Goal: Task Accomplishment & Management: Complete application form

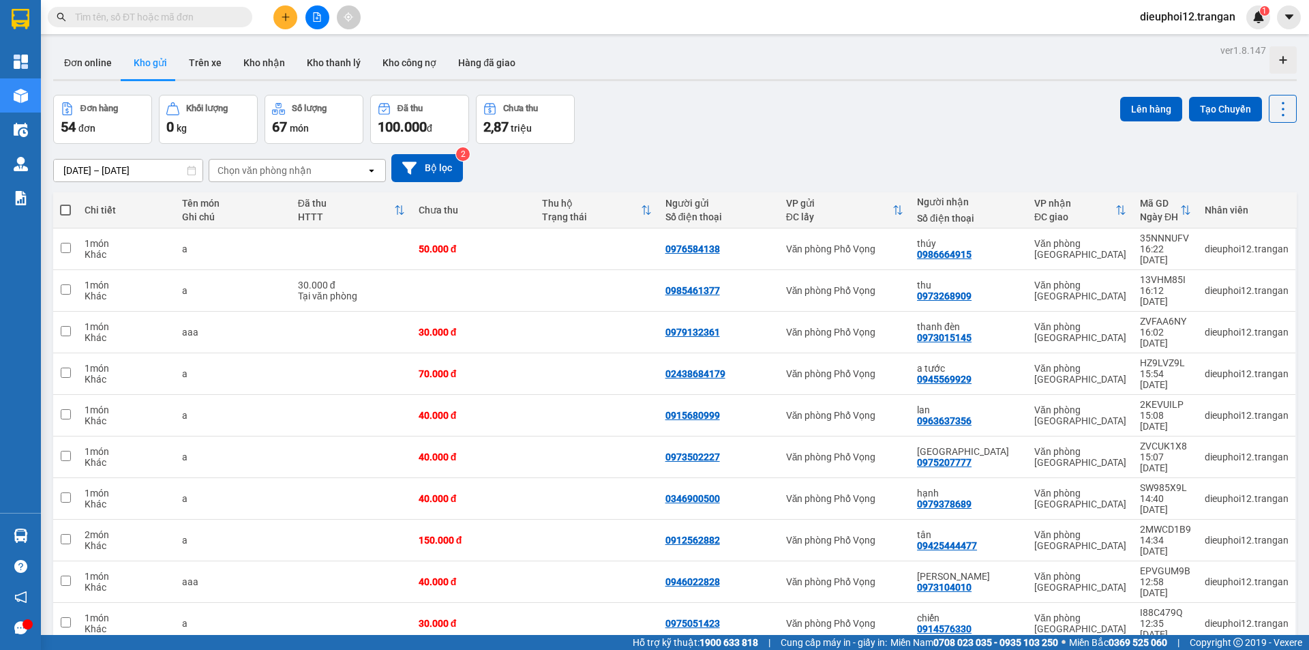
scroll to position [63, 0]
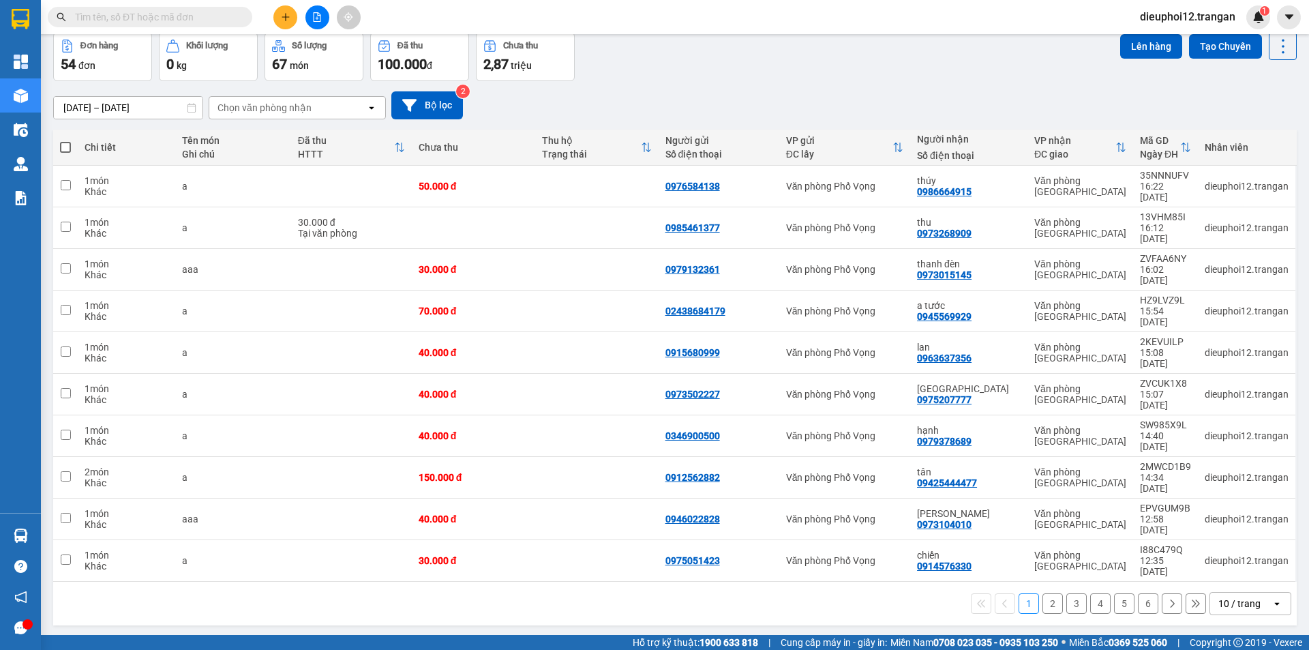
click at [284, 20] on icon "plus" at bounding box center [286, 17] width 10 height 10
click at [286, 13] on icon "plus" at bounding box center [286, 17] width 10 height 10
click at [314, 56] on div "Tạo đơn hàng" at bounding box center [339, 51] width 59 height 15
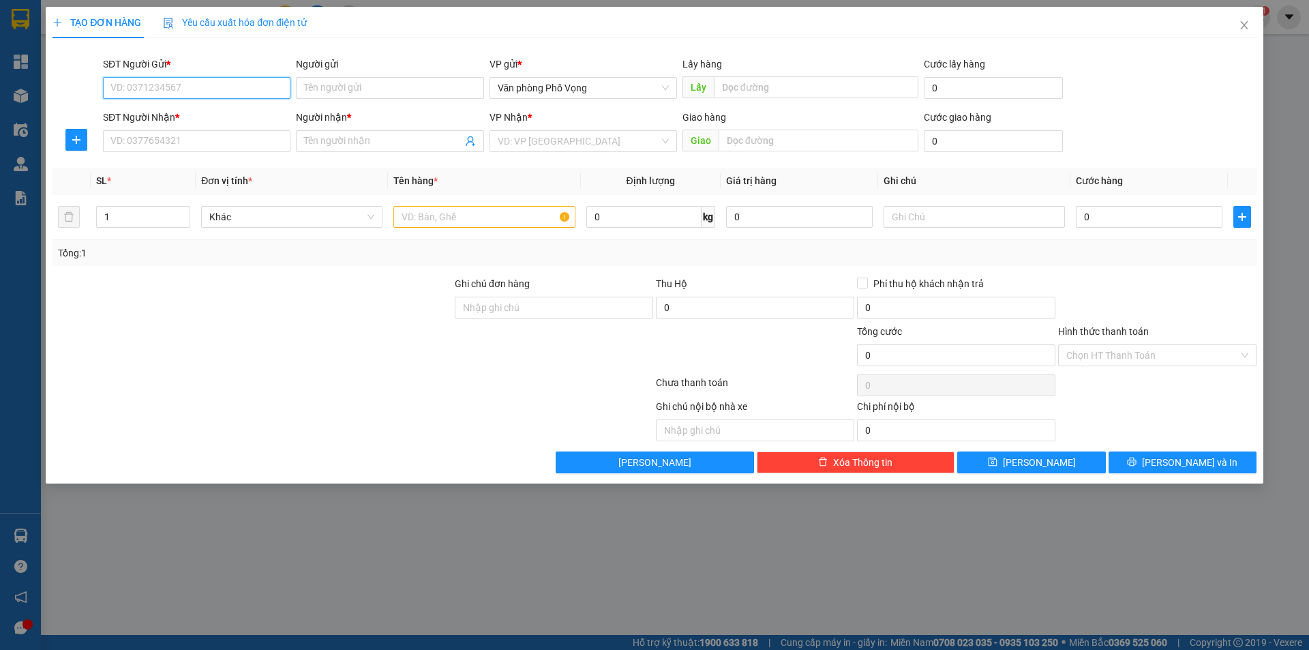
click at [233, 91] on input "SĐT Người Gửi *" at bounding box center [197, 88] width 188 height 22
click at [250, 119] on div "SĐT Người Nhận *" at bounding box center [197, 117] width 188 height 15
click at [250, 130] on input "SĐT Người Nhận *" at bounding box center [197, 141] width 188 height 22
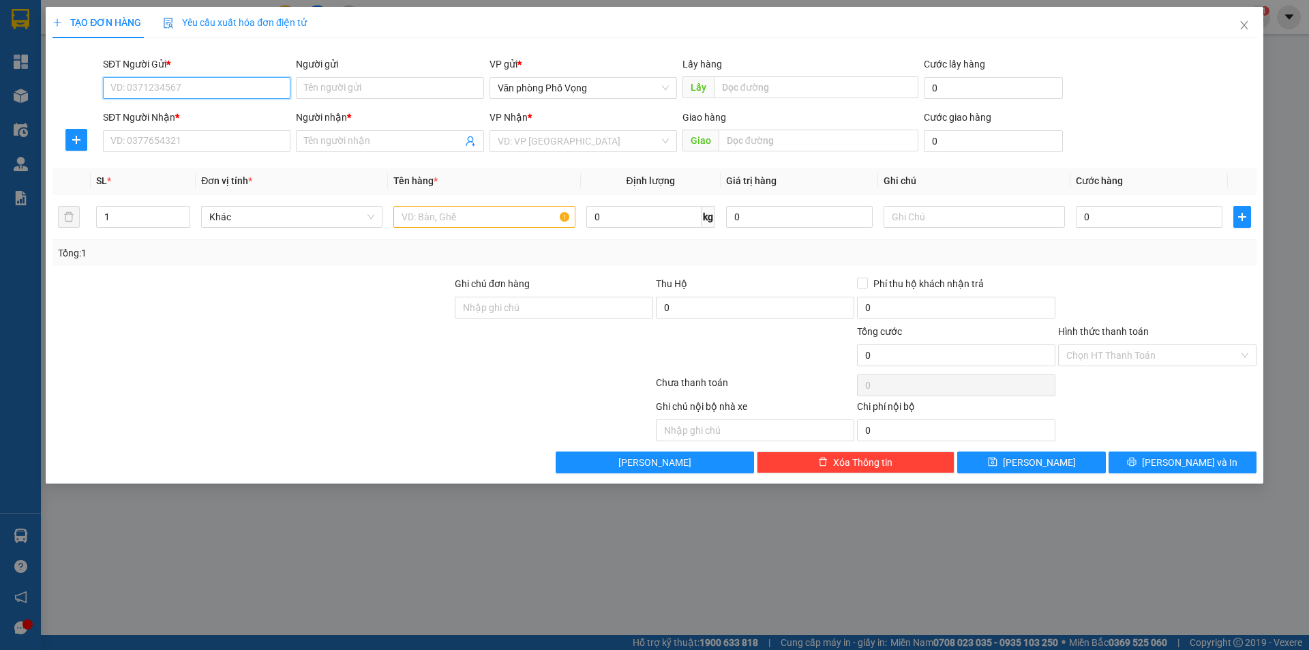
click at [177, 83] on input "SĐT Người Gửi *" at bounding box center [197, 88] width 188 height 22
type input "0976134850"
click at [197, 138] on input "SĐT Người Nhận *" at bounding box center [197, 141] width 188 height 22
type input "0916727389"
click at [366, 144] on input "Người nhận *" at bounding box center [383, 141] width 158 height 15
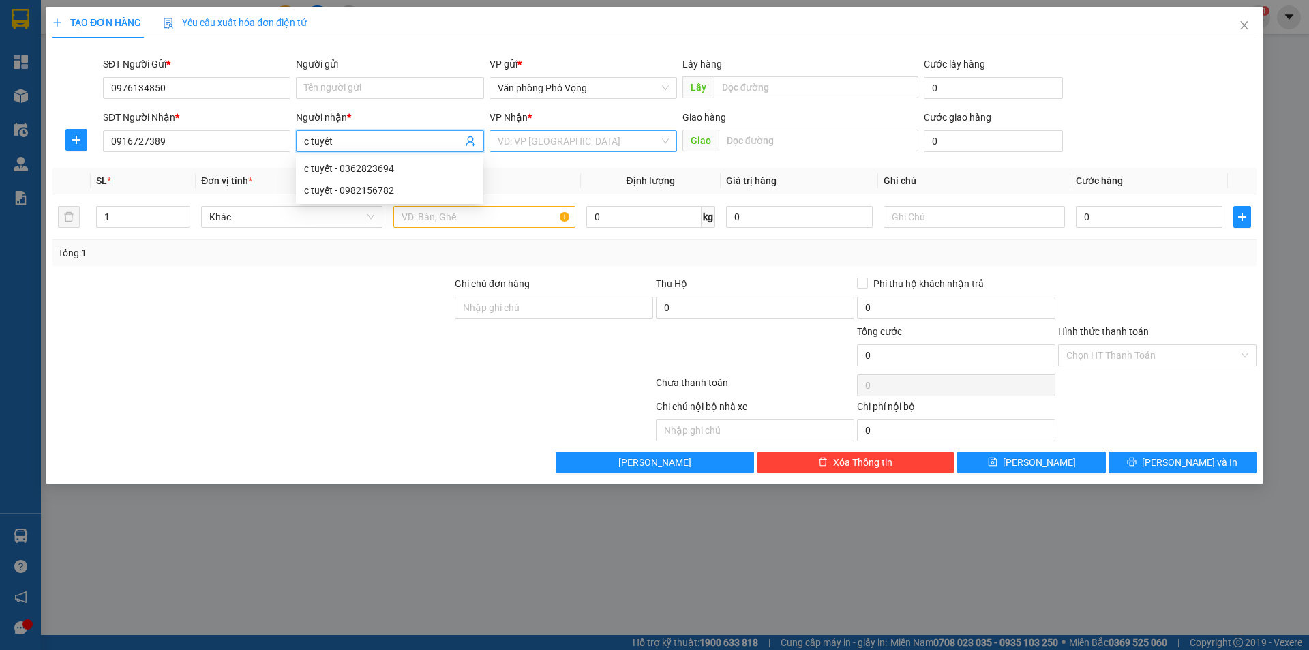
type input "c tuyết"
click at [571, 145] on input "search" at bounding box center [579, 141] width 162 height 20
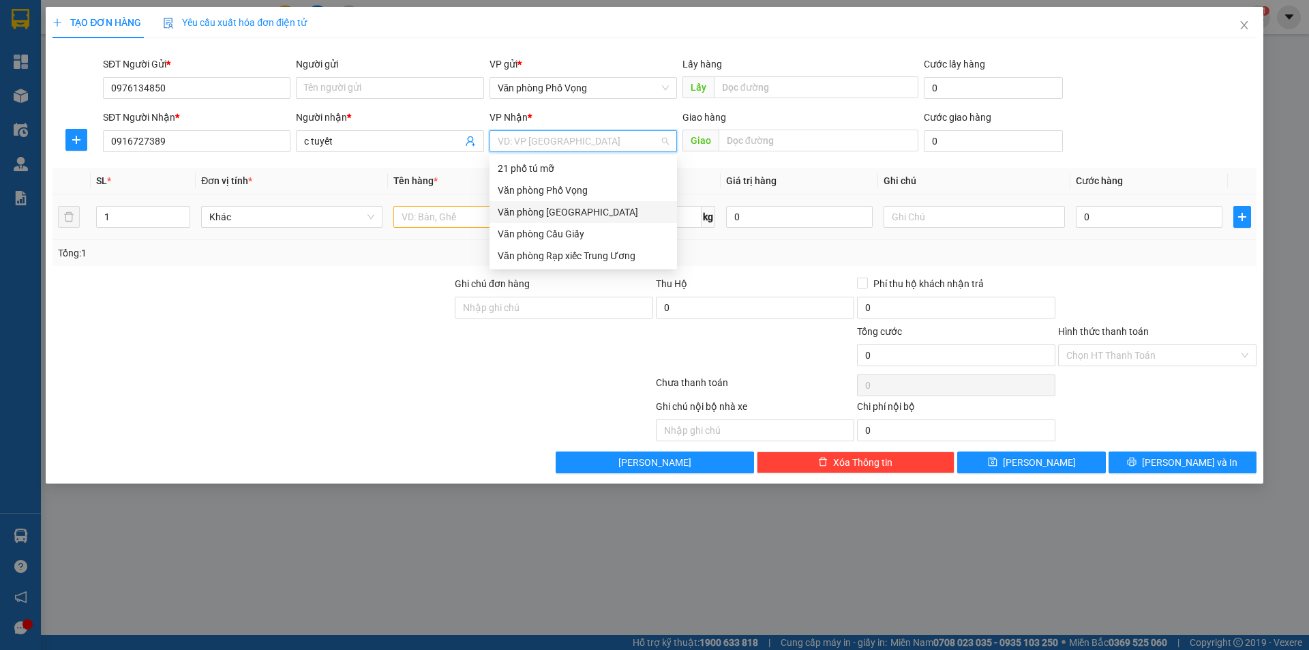
click at [567, 209] on div "Văn phòng [GEOGRAPHIC_DATA]" at bounding box center [583, 212] width 171 height 15
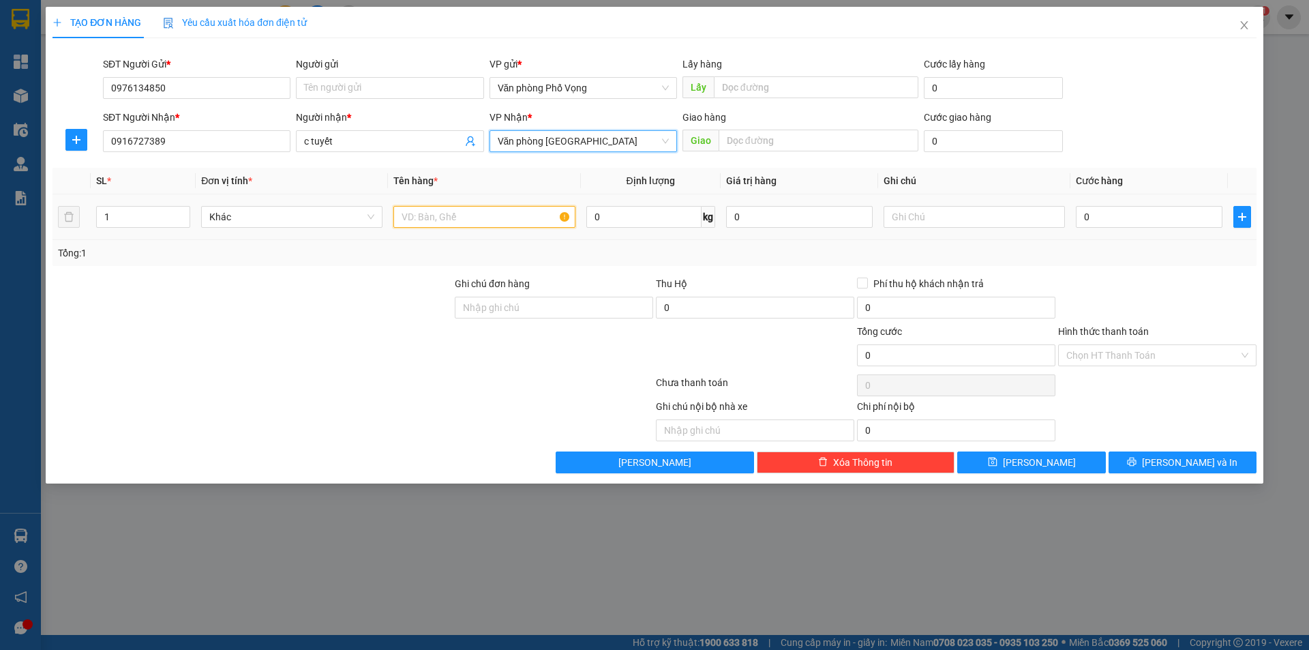
click at [478, 221] on input "text" at bounding box center [483, 217] width 181 height 22
type input "a"
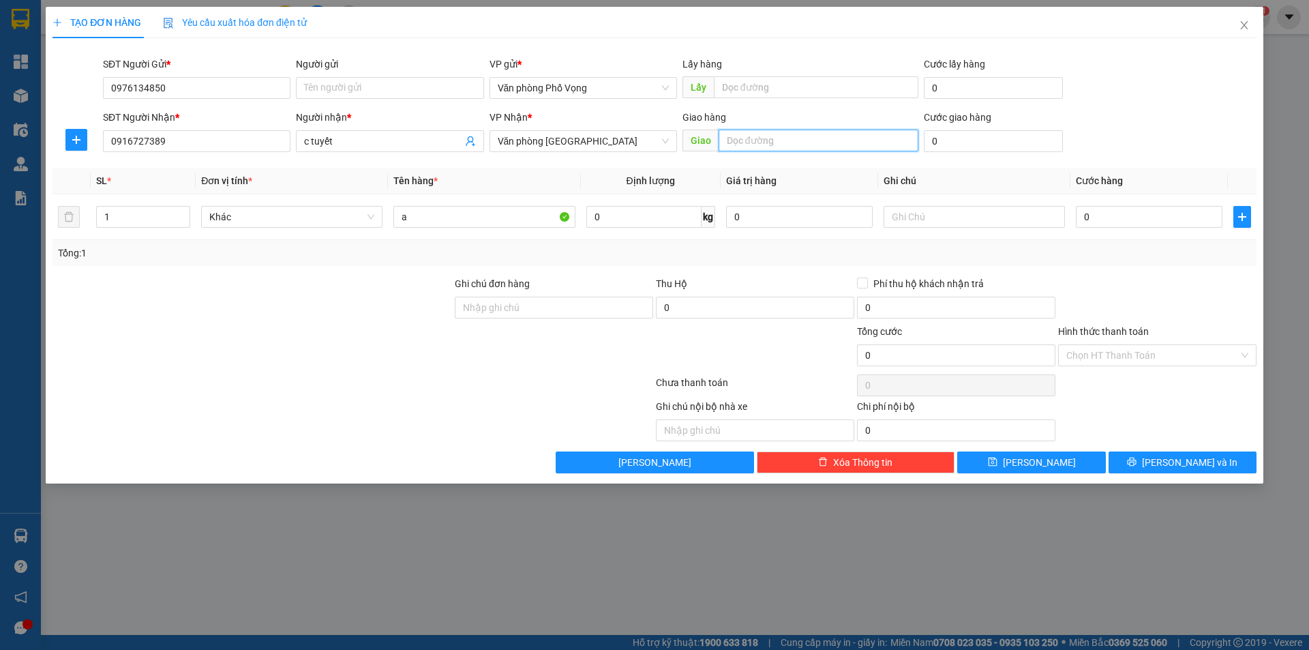
click at [774, 141] on input "text" at bounding box center [819, 141] width 200 height 22
type input "8"
type input "9 [PERSON_NAME]"
click at [1090, 218] on input "0" at bounding box center [1149, 217] width 147 height 22
type input "6"
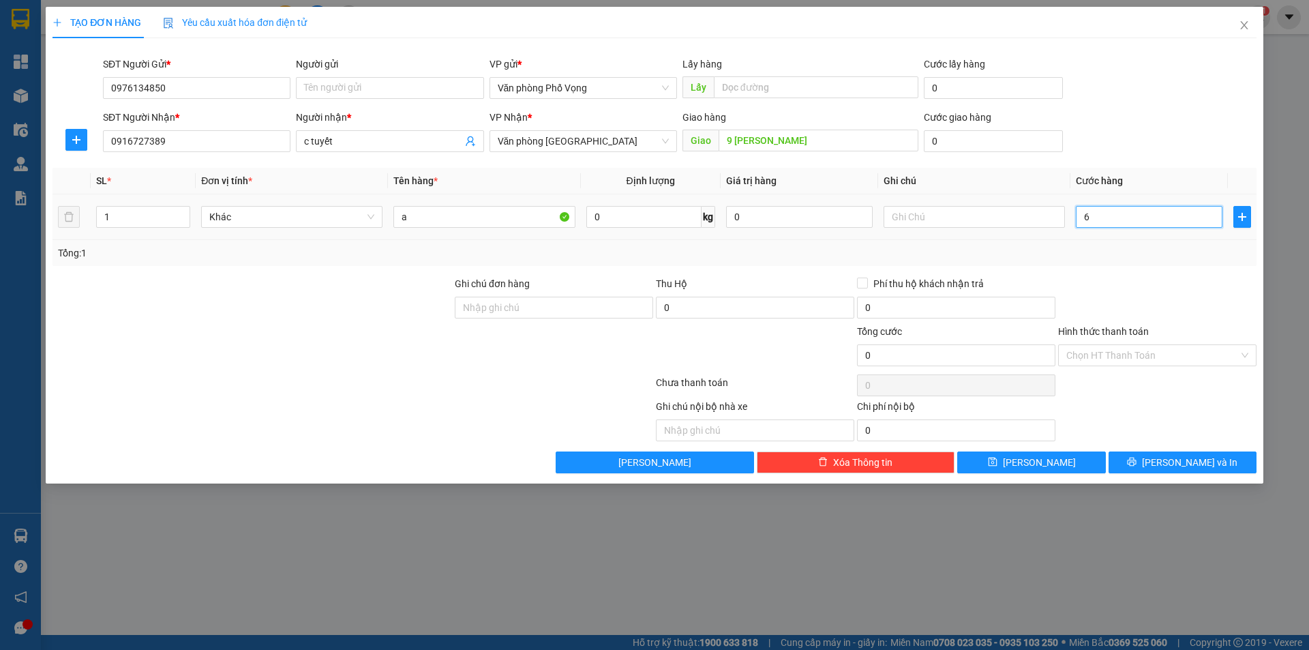
type input "6"
type input "60"
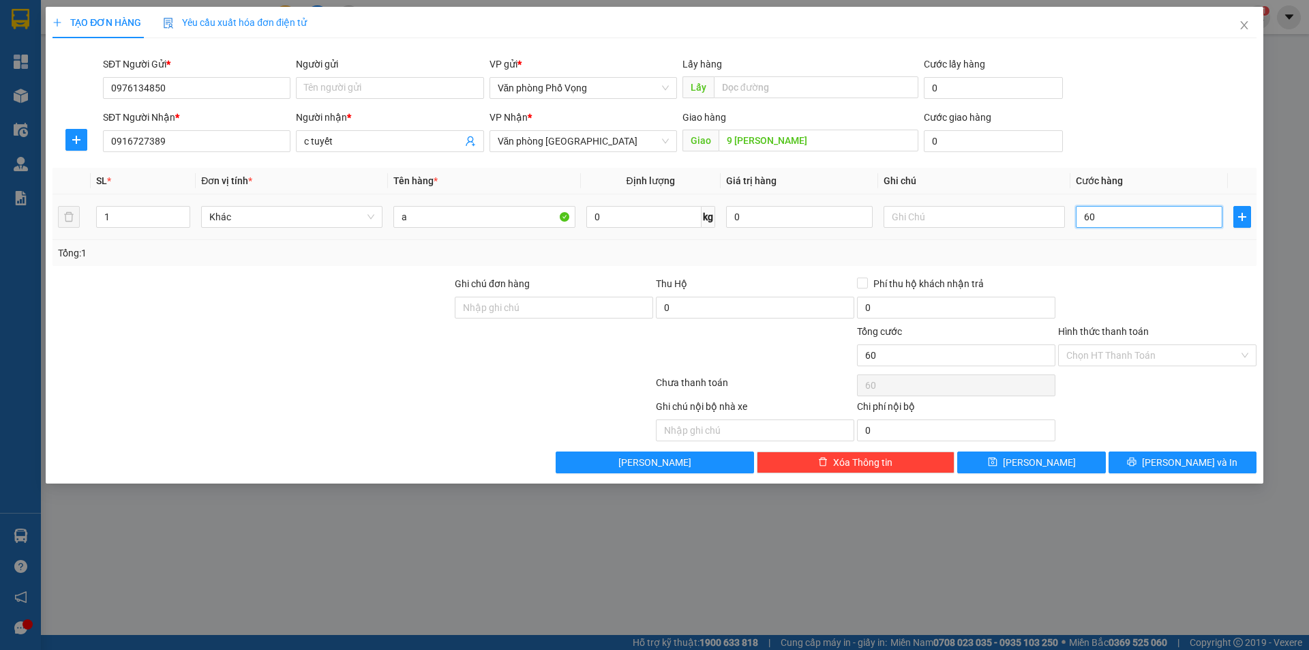
type input "600"
type input "6.000"
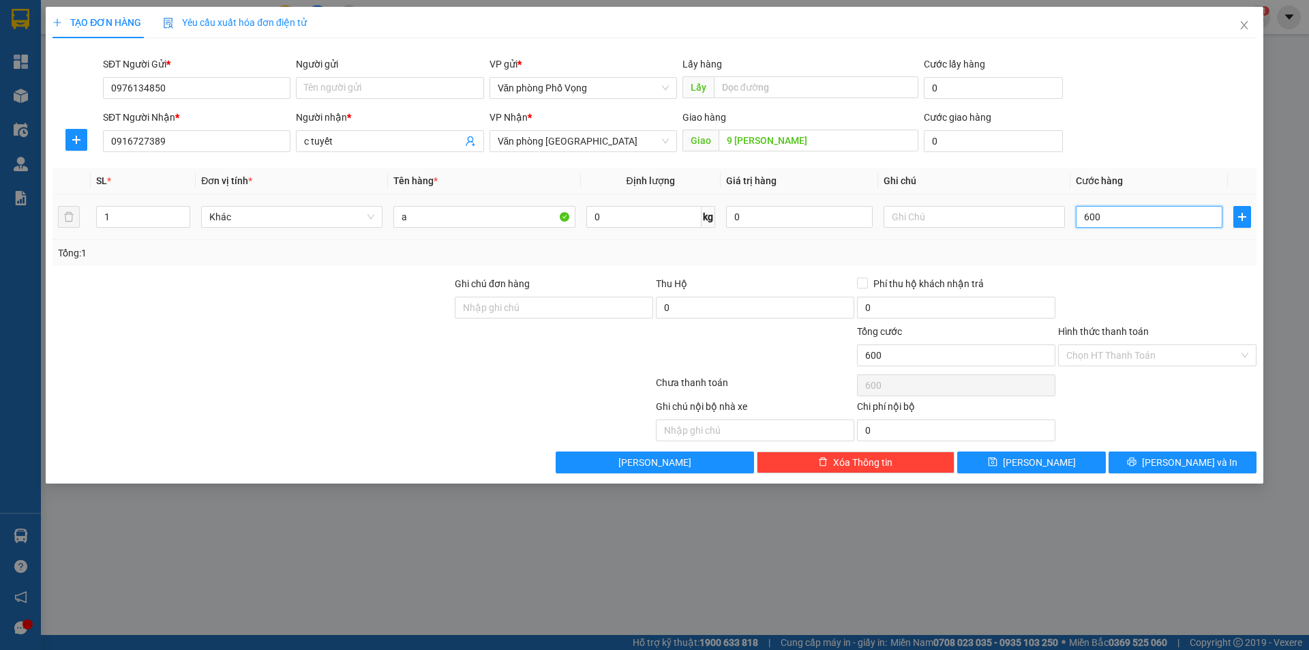
type input "6.000"
type input "60.000"
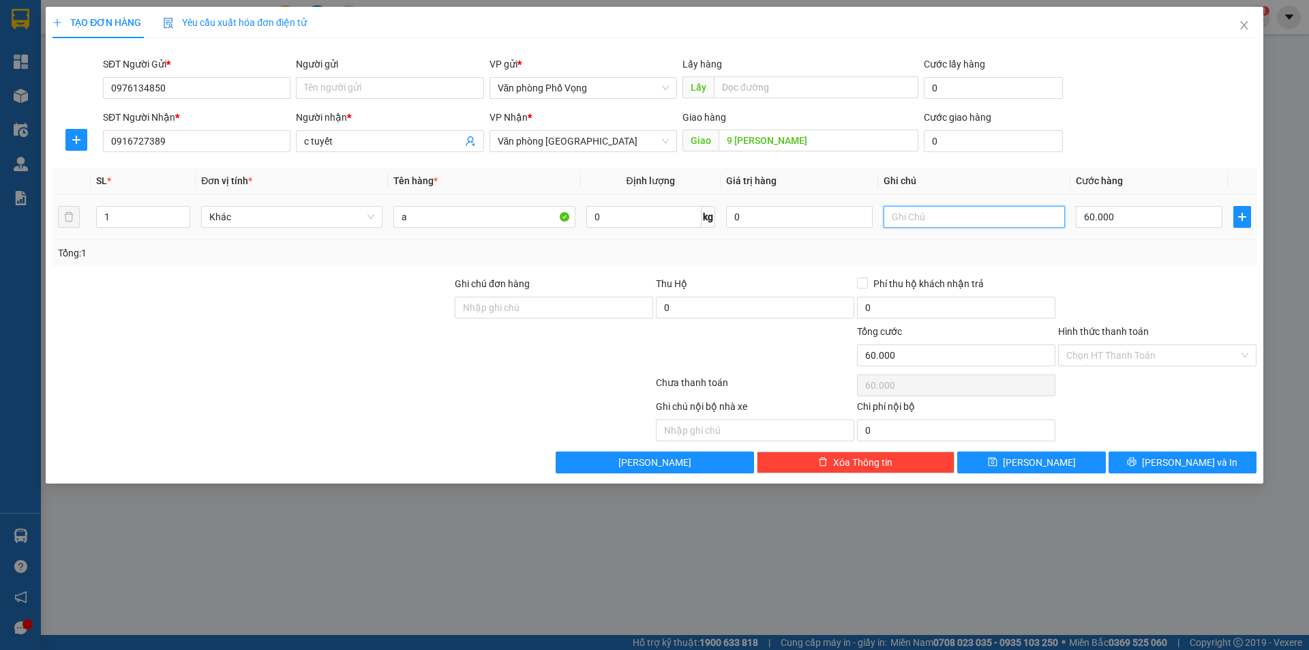
click at [903, 223] on input "text" at bounding box center [974, 217] width 181 height 22
type input "trả tận nơi"
click at [1118, 353] on input "Hình thức thanh toán" at bounding box center [1153, 355] width 173 height 20
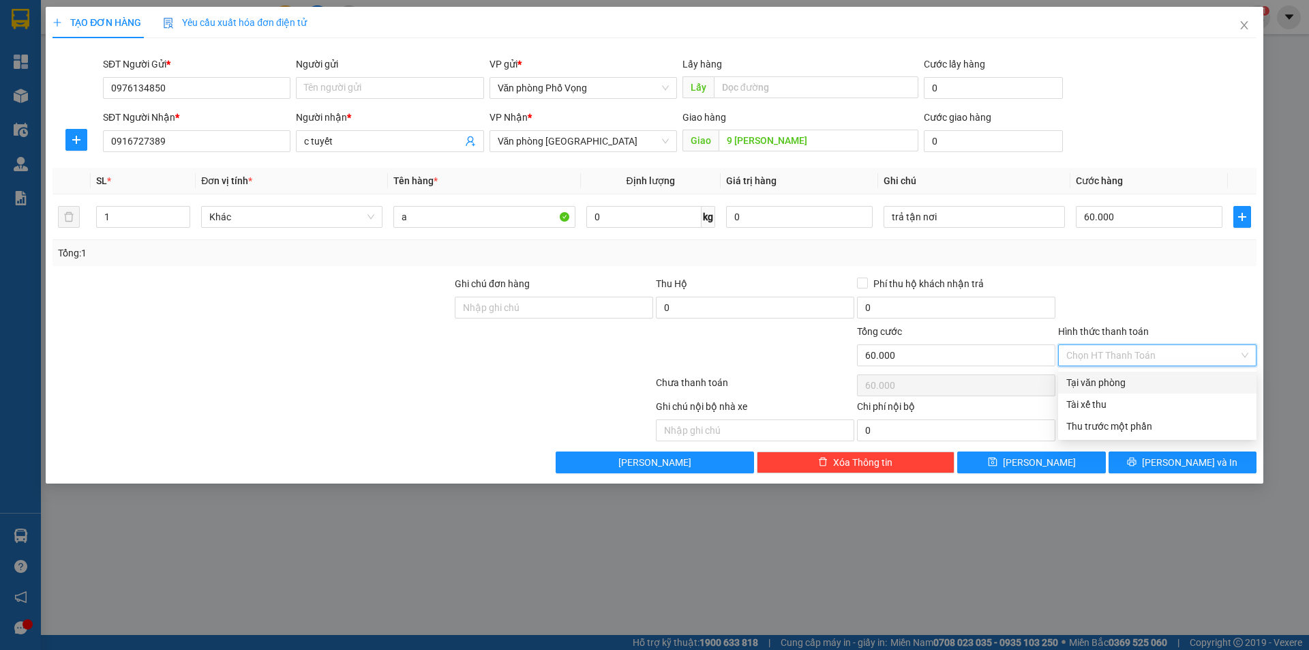
click at [1123, 385] on div "Tại văn phòng" at bounding box center [1158, 382] width 182 height 15
type input "0"
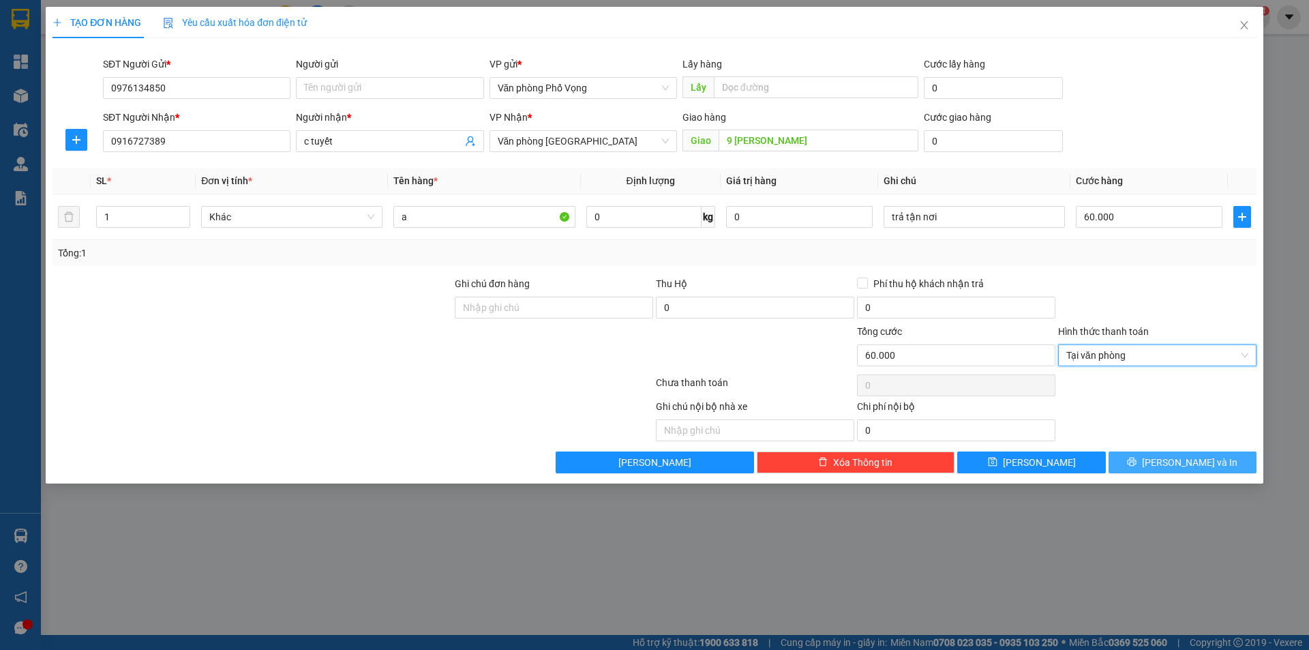
click at [1177, 464] on span "[PERSON_NAME] và In" at bounding box center [1189, 462] width 95 height 15
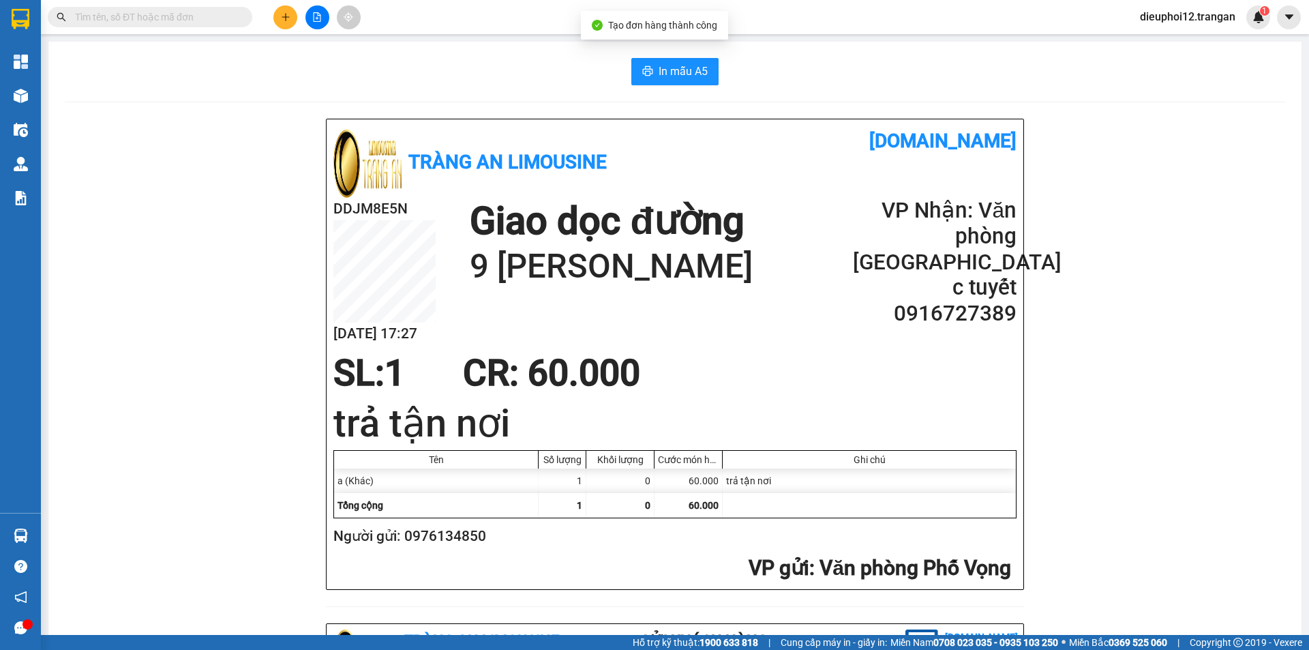
scroll to position [445, 0]
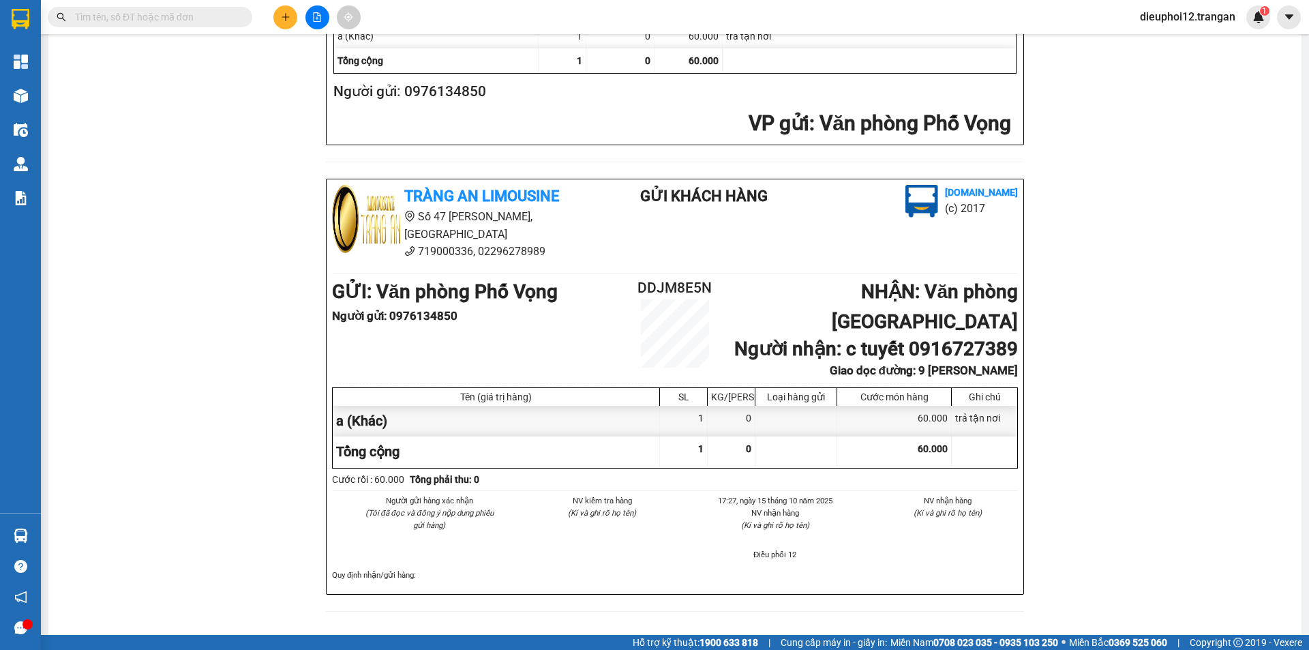
click at [290, 16] on icon "plus" at bounding box center [286, 17] width 10 height 10
click at [306, 48] on div "Tạo đơn hàng" at bounding box center [333, 51] width 102 height 26
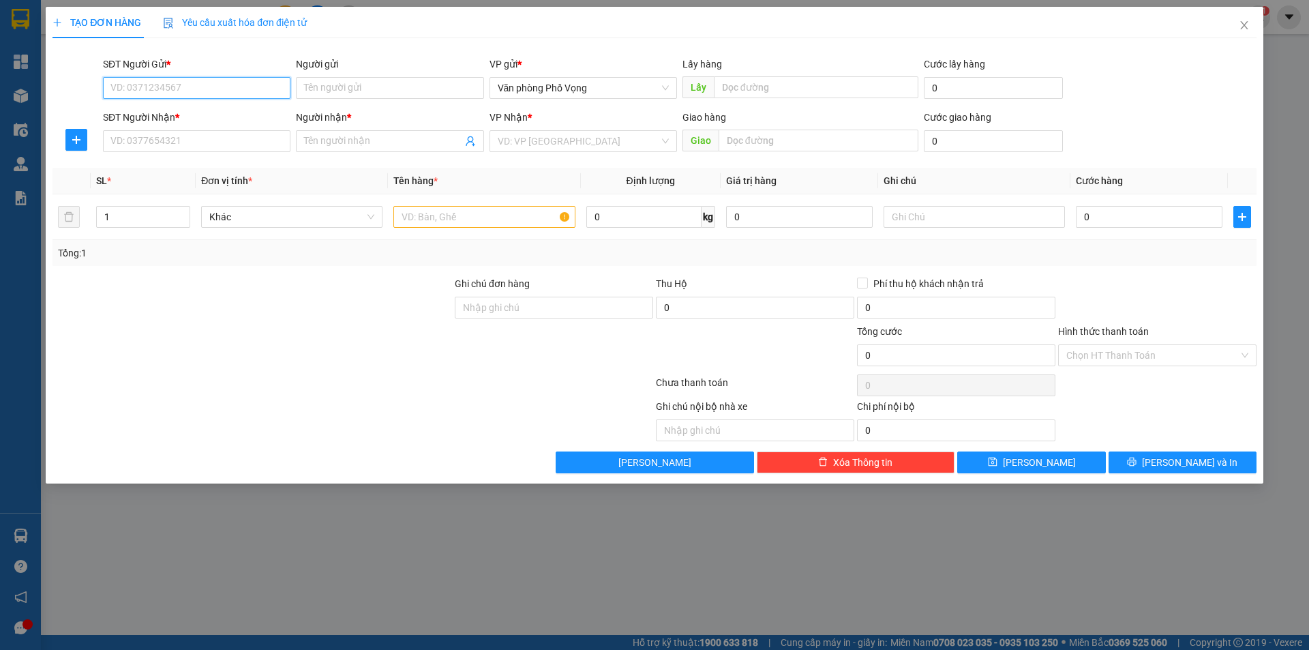
click at [224, 80] on input "SĐT Người Gửi *" at bounding box center [197, 88] width 188 height 22
type input "0961542662"
click at [180, 130] on div "SĐT Người Nhận *" at bounding box center [197, 120] width 188 height 20
click at [183, 131] on input "SĐT Người Nhận *" at bounding box center [197, 141] width 188 height 22
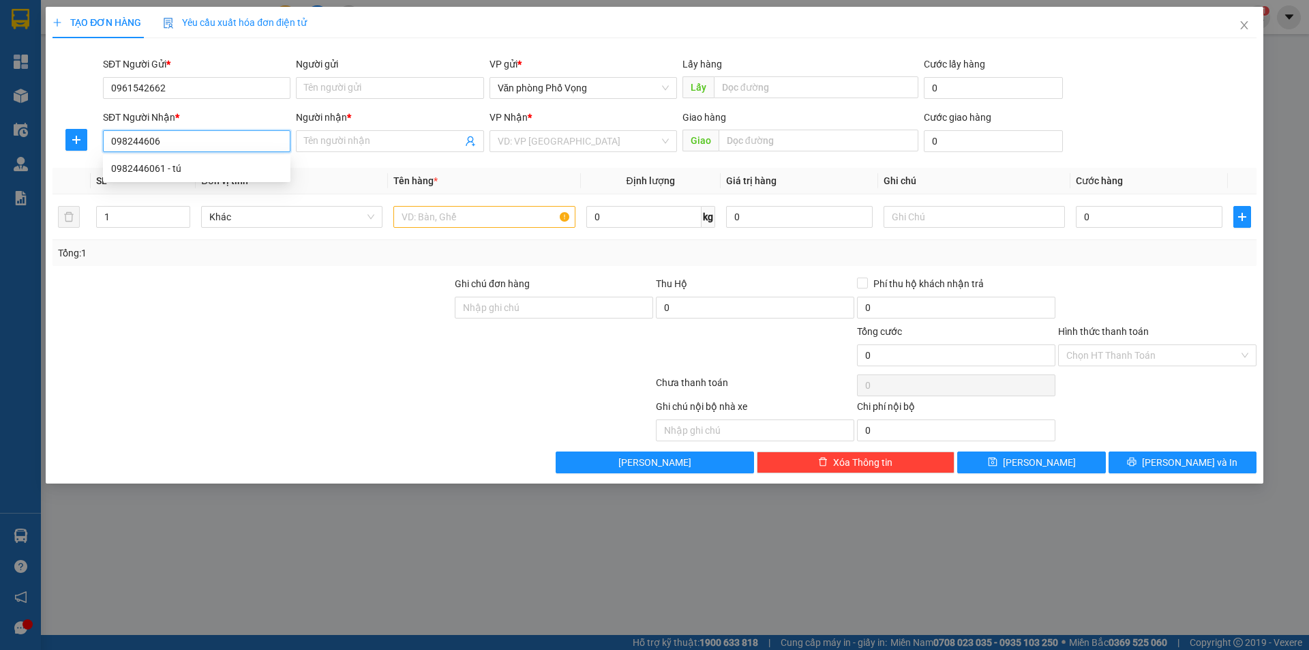
type input "0982446061"
click at [177, 166] on div "0982446061 - tú" at bounding box center [196, 168] width 171 height 15
type input "tú"
type input "60.000"
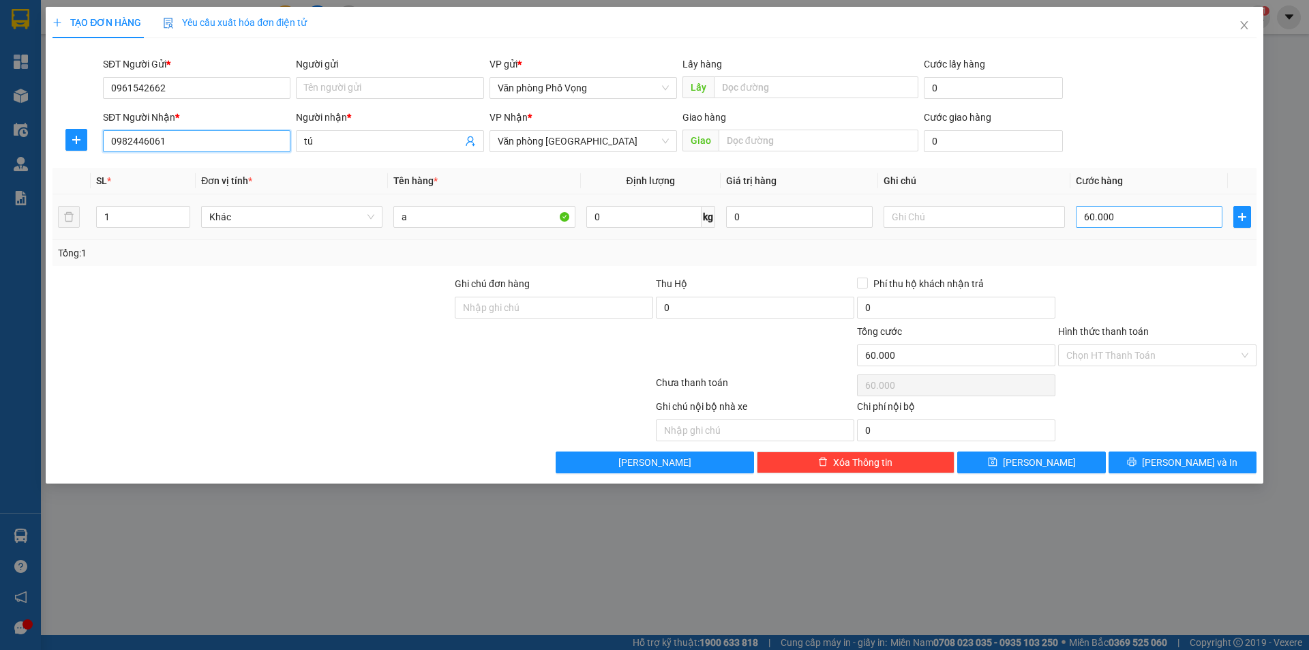
type input "0982446061"
click at [1121, 209] on input "60.000" at bounding box center [1149, 217] width 147 height 22
type input "4"
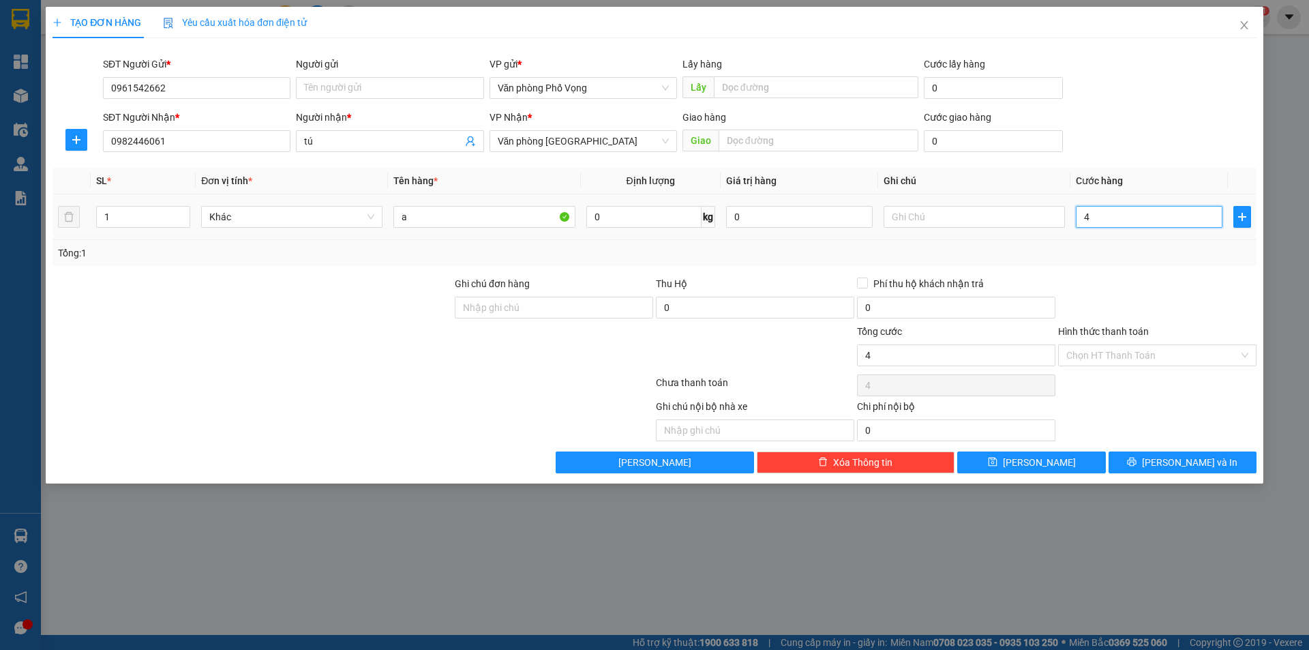
type input "40"
type input "400"
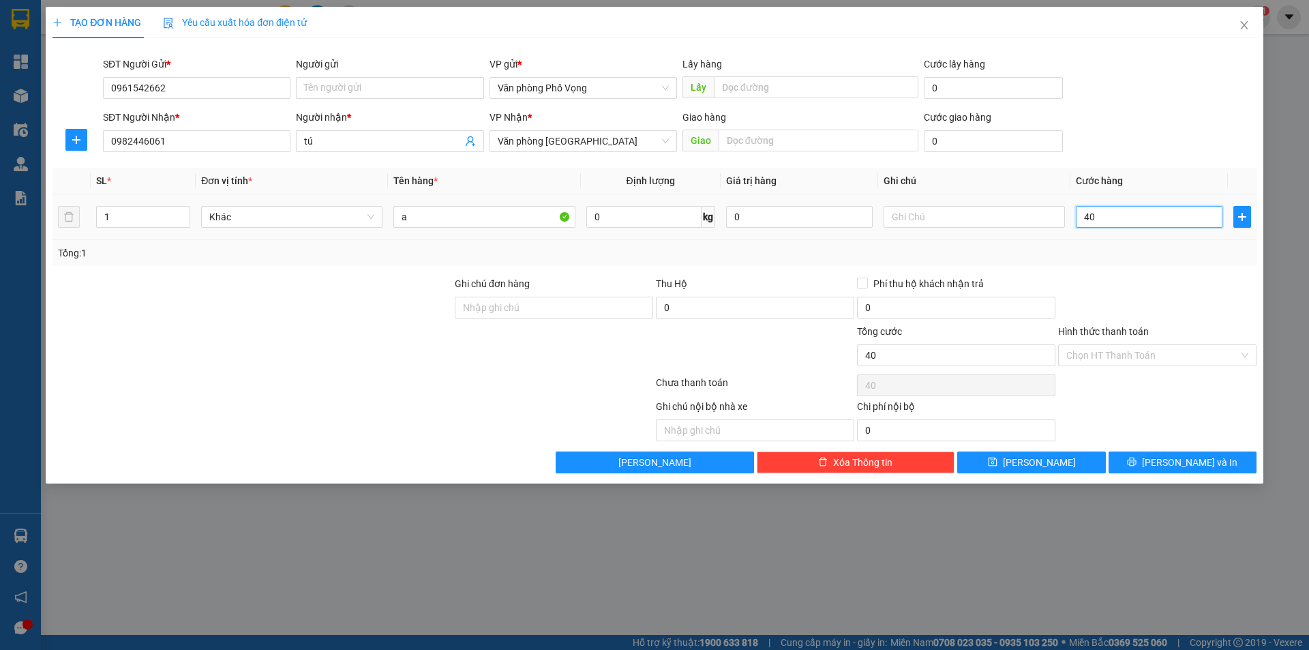
type input "400"
type input "4.000"
type input "40.000"
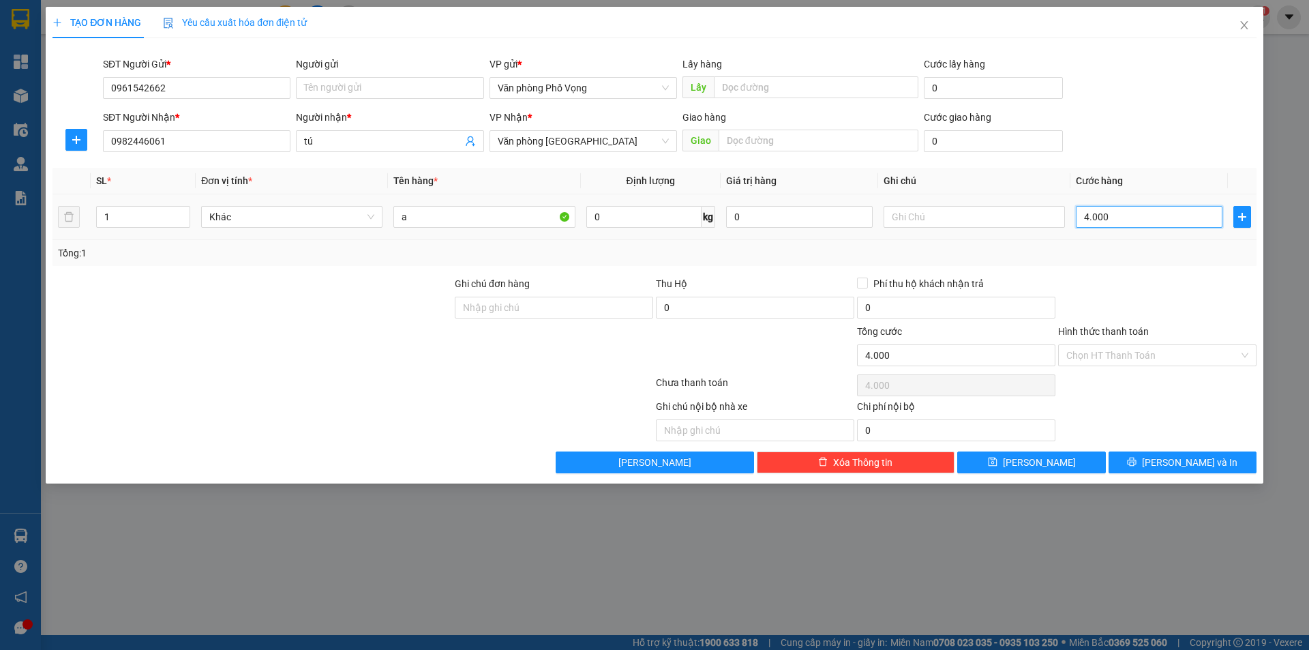
type input "40.000"
click at [1169, 460] on button "[PERSON_NAME] và In" at bounding box center [1183, 462] width 148 height 22
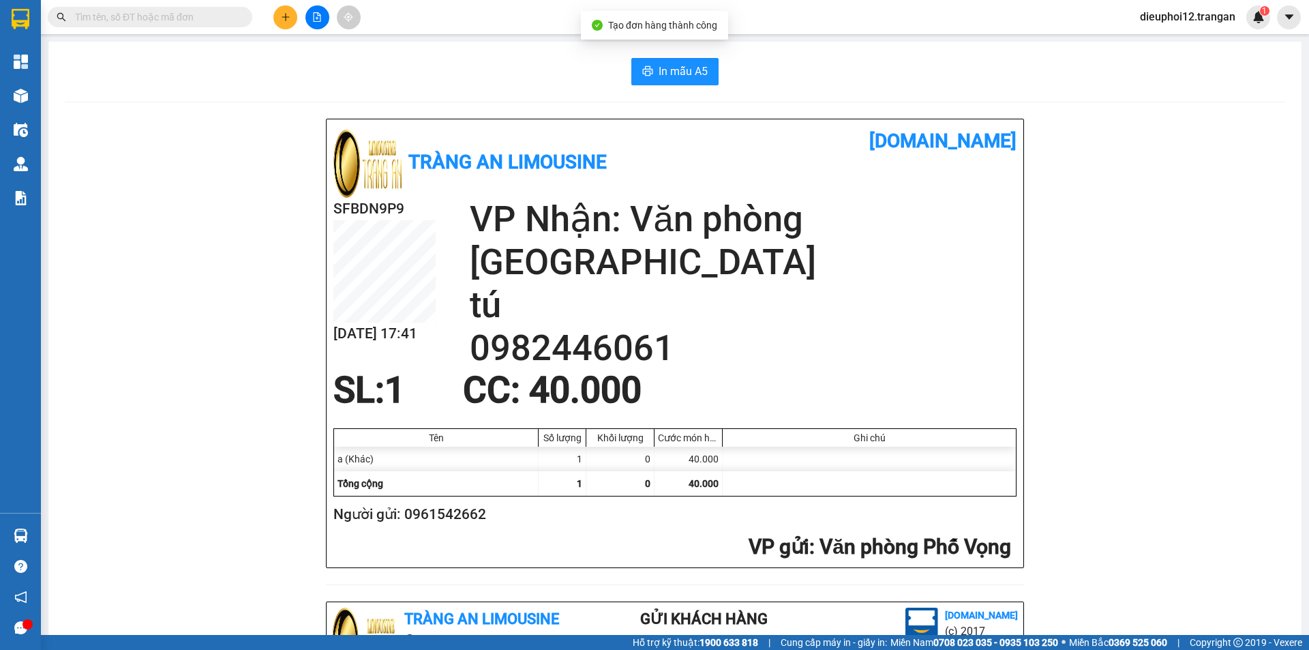
scroll to position [398, 0]
